Goal: Task Accomplishment & Management: Manage account settings

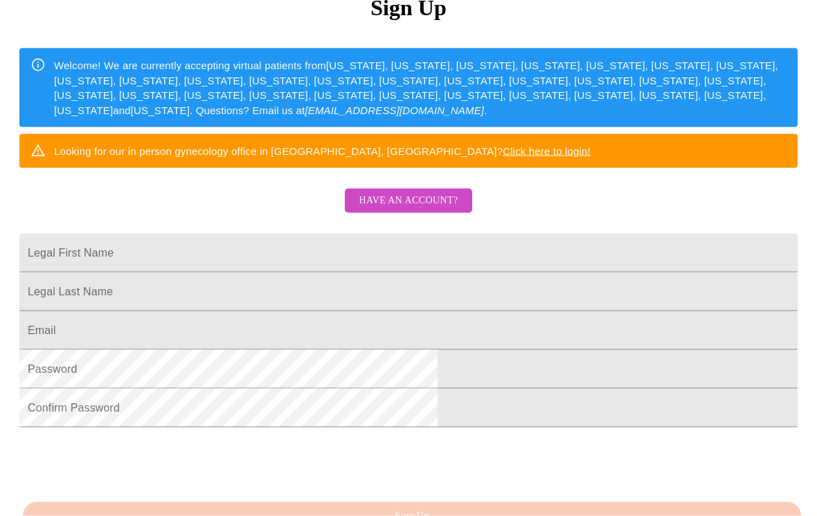
scroll to position [184, 0]
click at [413, 209] on span "Have an account?" at bounding box center [407, 200] width 99 height 17
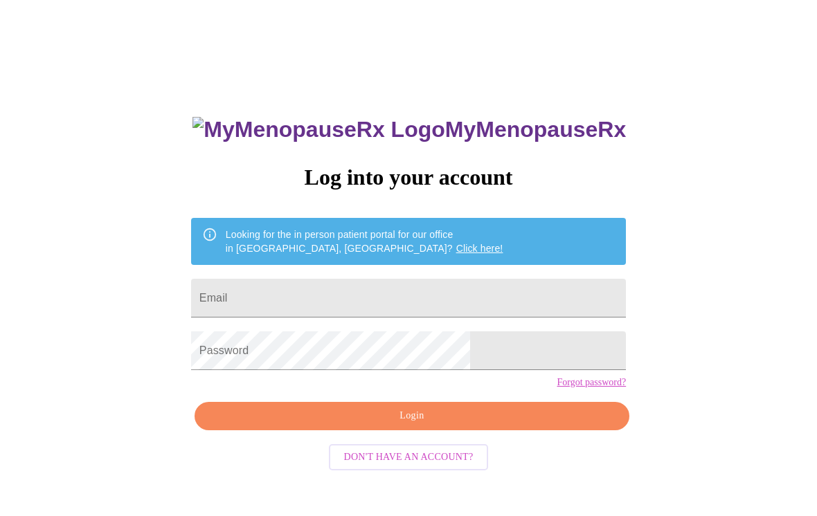
click at [356, 293] on input "Email" at bounding box center [408, 298] width 435 height 39
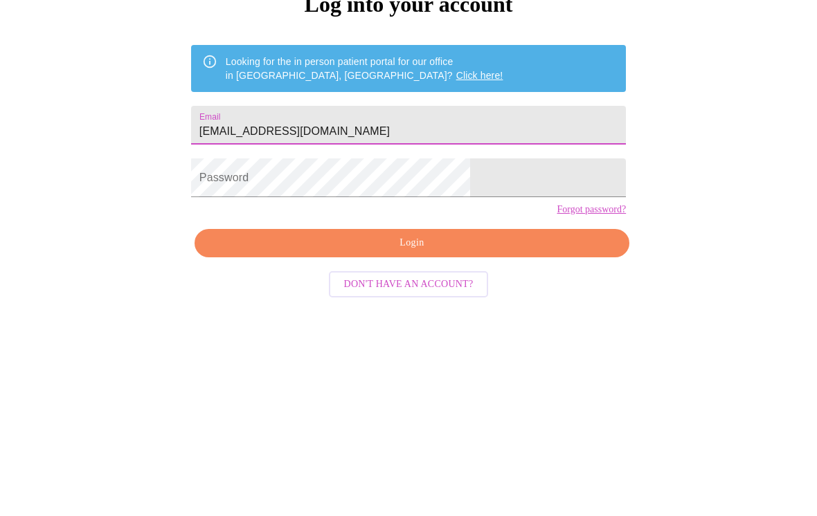
type input "[EMAIL_ADDRESS][DOMAIN_NAME]"
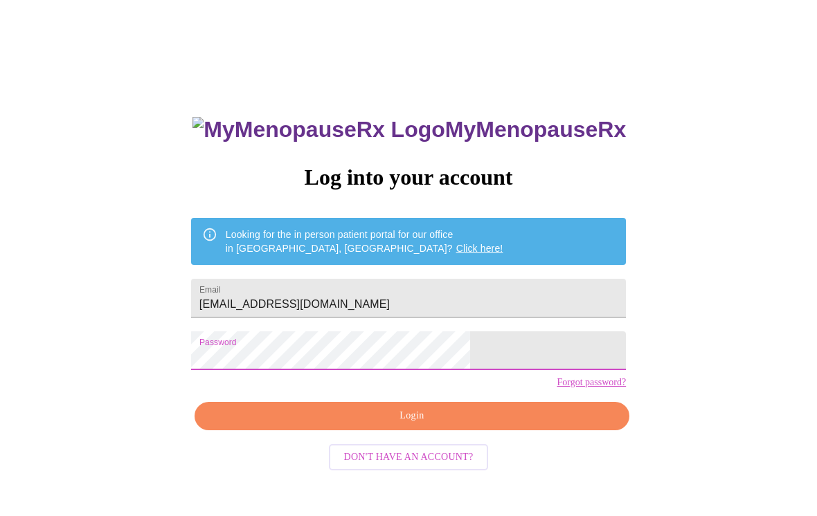
click at [481, 430] on button "Login" at bounding box center [411, 416] width 435 height 28
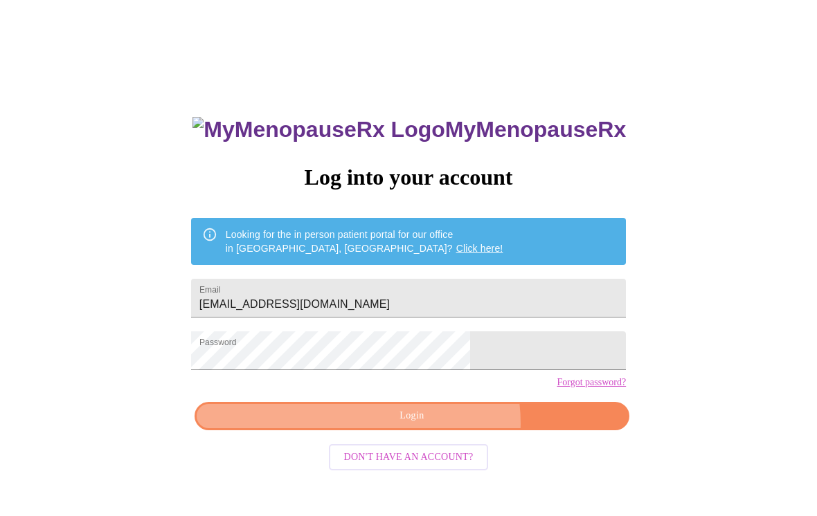
click at [435, 425] on span "Login" at bounding box center [411, 416] width 403 height 17
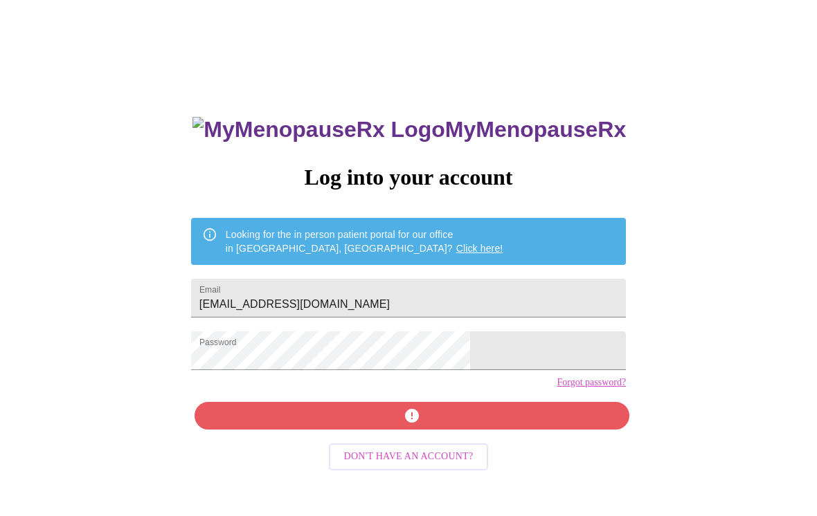
click at [556, 388] on link "Forgot password?" at bounding box center [590, 382] width 69 height 11
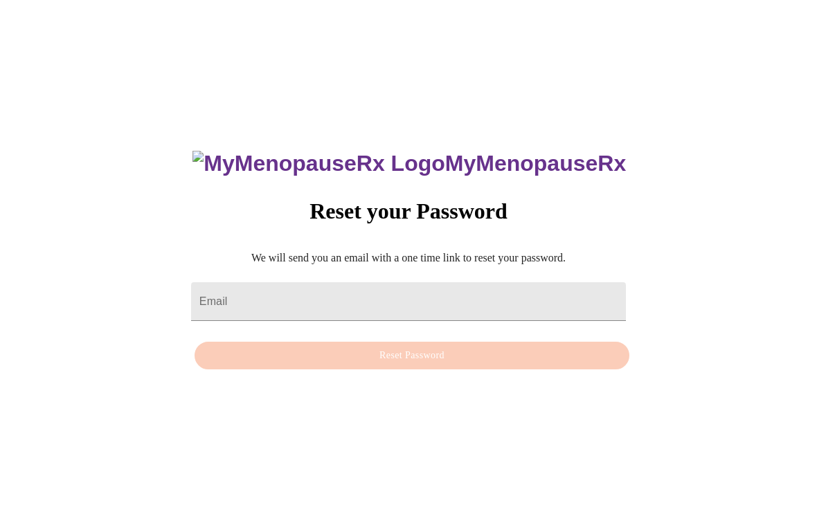
click at [335, 288] on input "Email" at bounding box center [408, 301] width 435 height 39
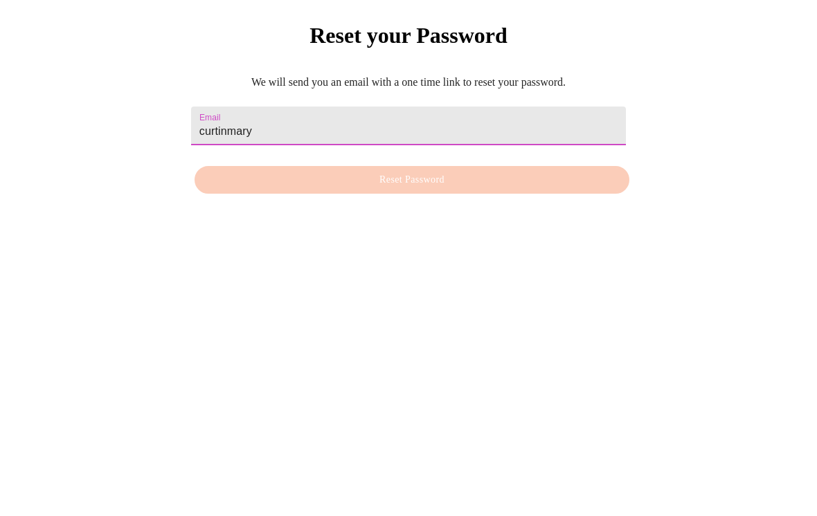
type input "curtinmaryl"
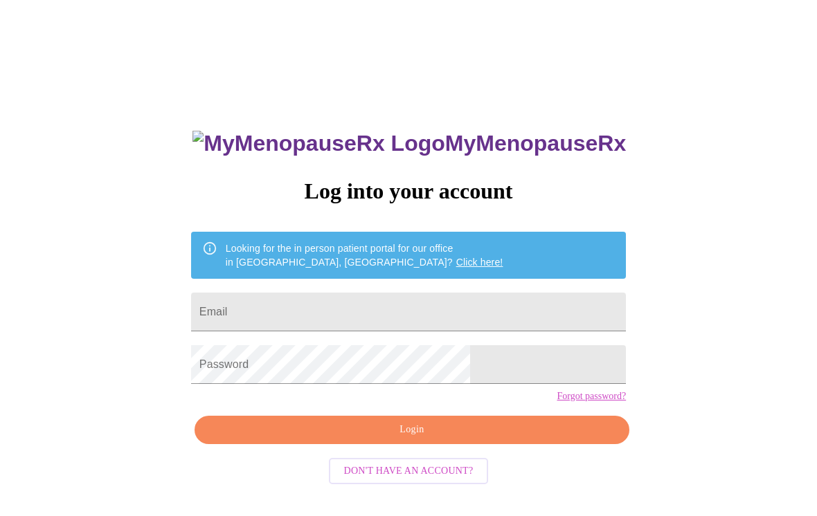
scroll to position [35, 0]
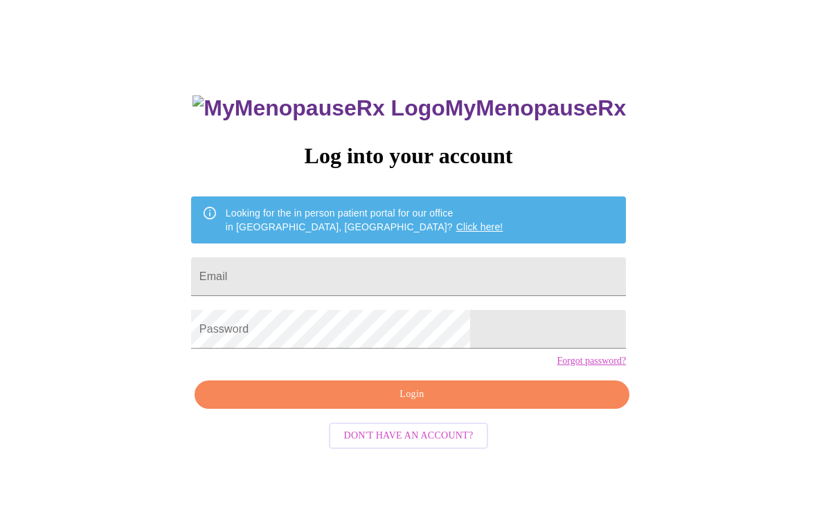
click at [357, 280] on input "Email" at bounding box center [408, 276] width 435 height 39
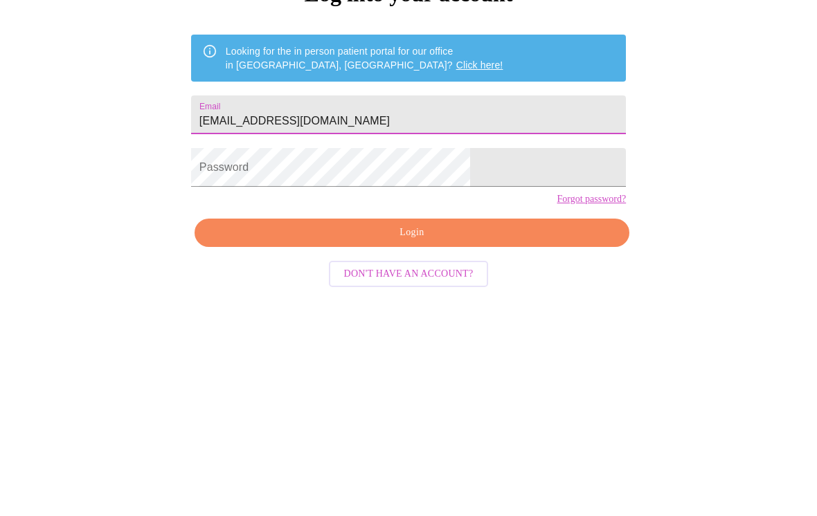
type input "[EMAIL_ADDRESS][DOMAIN_NAME]"
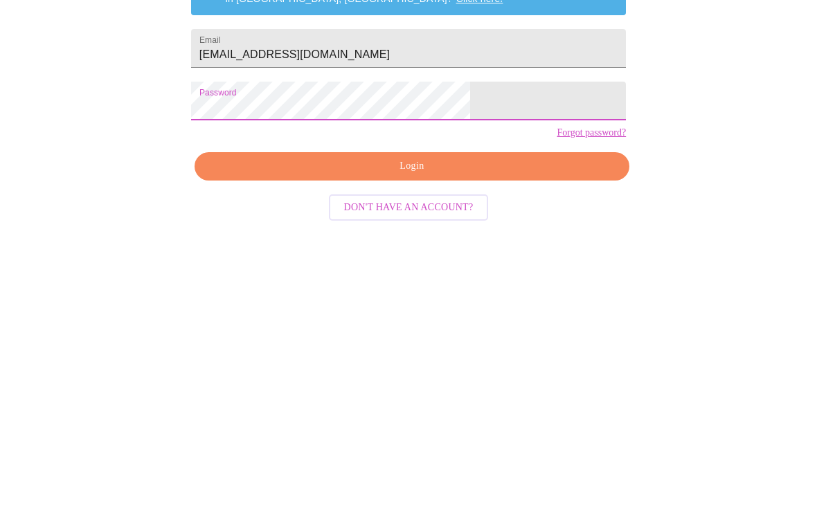
click at [431, 386] on span "Login" at bounding box center [411, 394] width 403 height 17
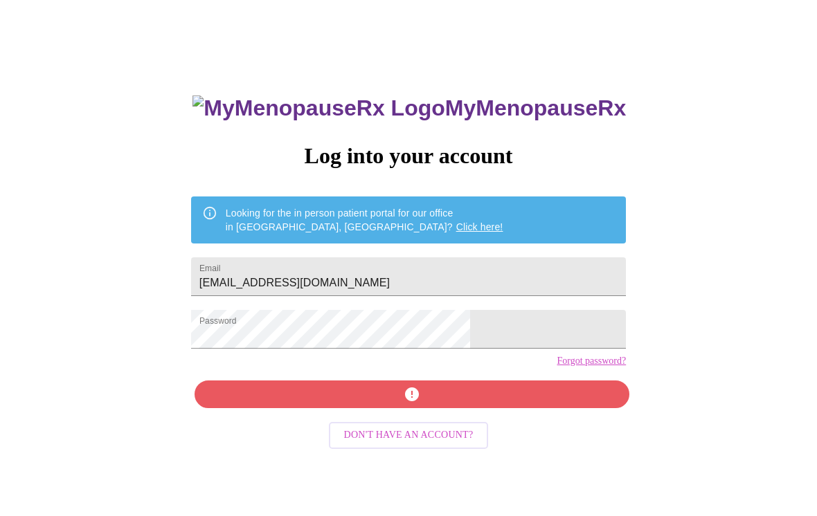
click at [556, 367] on link "Forgot password?" at bounding box center [590, 361] width 69 height 11
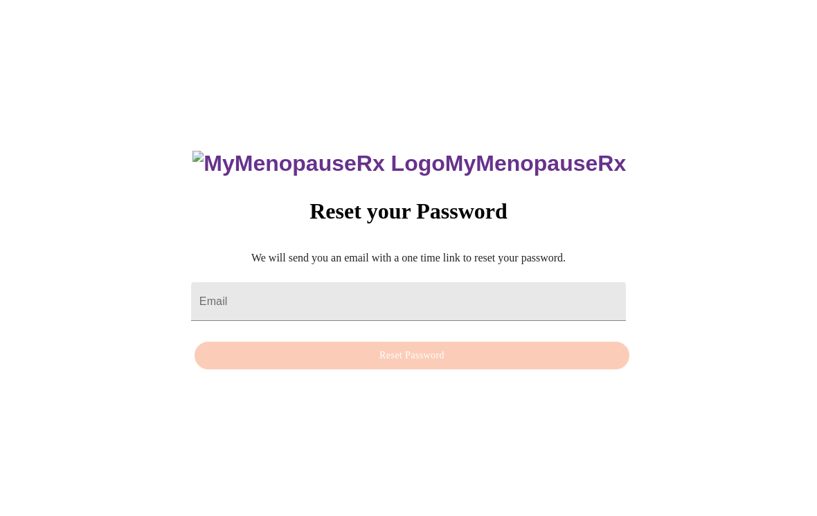
click at [303, 293] on input "Email" at bounding box center [408, 301] width 435 height 39
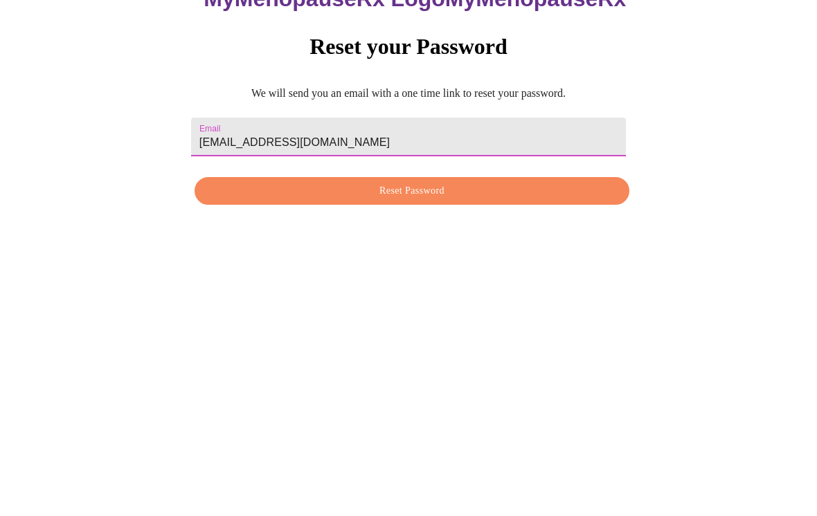
type input "[EMAIL_ADDRESS][DOMAIN_NAME]"
click at [451, 342] on button "Reset Password" at bounding box center [411, 356] width 435 height 28
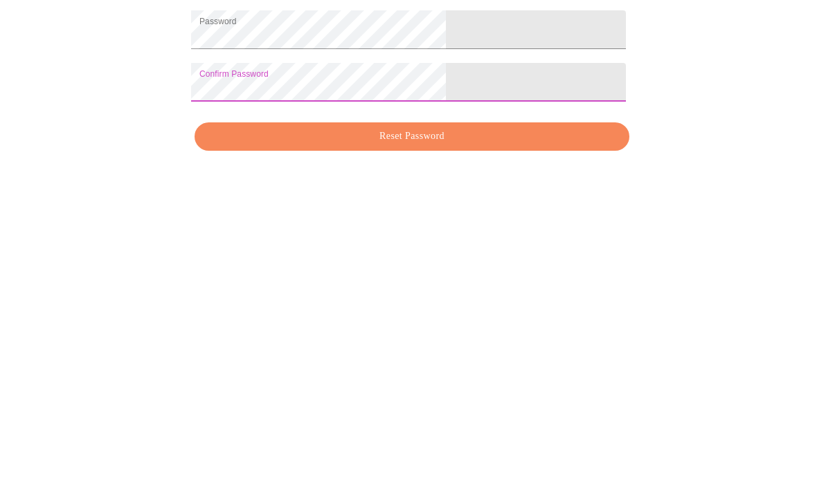
click at [439, 367] on button "Reset Password" at bounding box center [411, 381] width 435 height 28
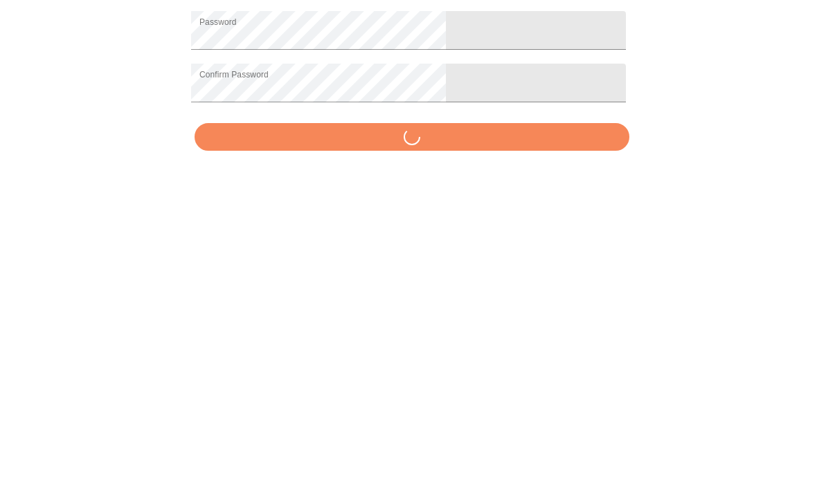
scroll to position [58, 0]
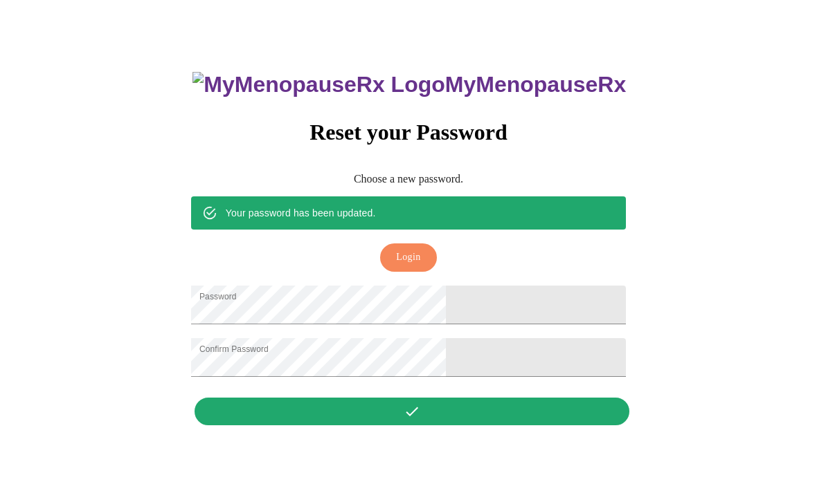
click at [412, 249] on span "Login" at bounding box center [408, 257] width 24 height 17
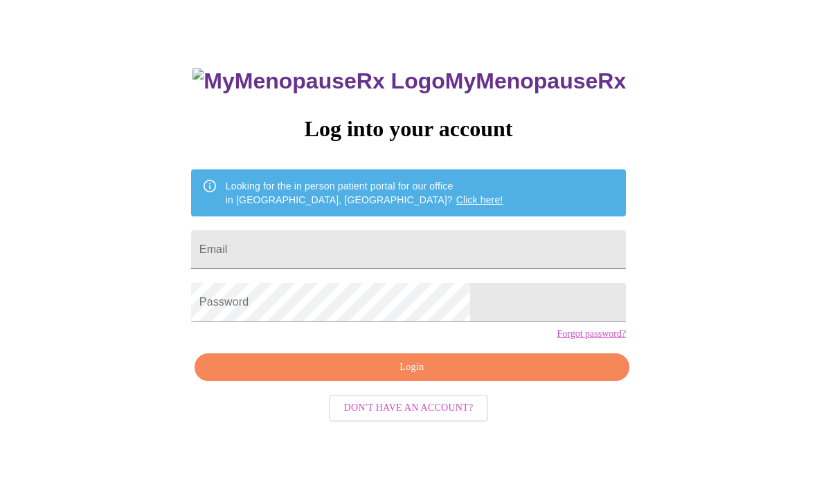
click at [331, 263] on input "Email" at bounding box center [408, 249] width 435 height 39
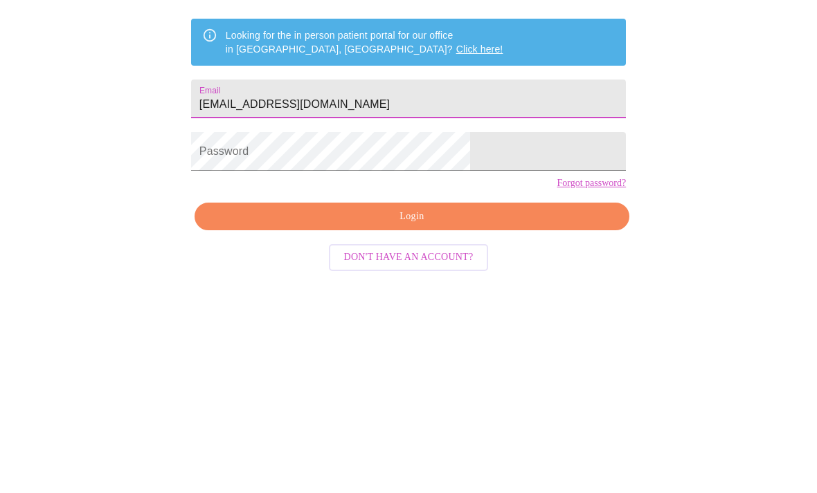
type input "[EMAIL_ADDRESS][DOMAIN_NAME]"
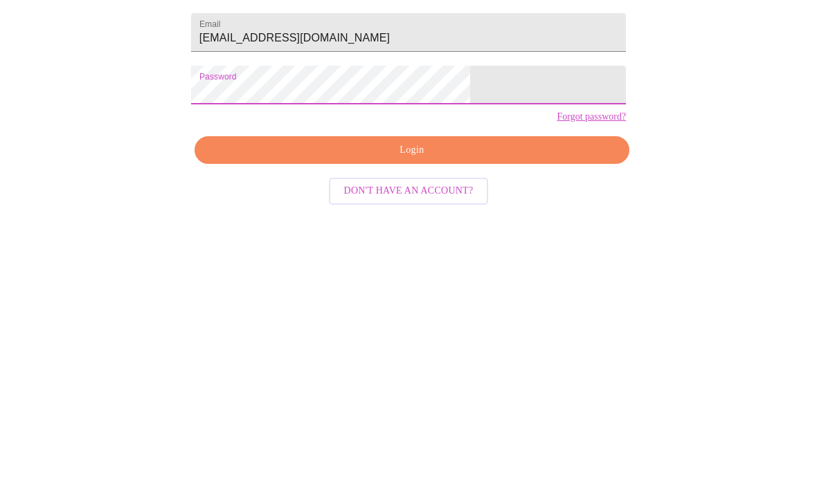
click at [439, 359] on span "Login" at bounding box center [411, 367] width 403 height 17
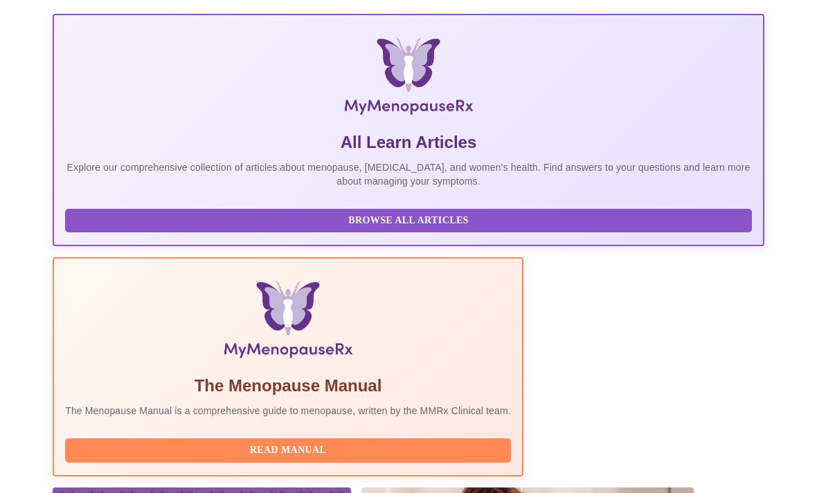
scroll to position [252, 0]
